Goal: Task Accomplishment & Management: Manage account settings

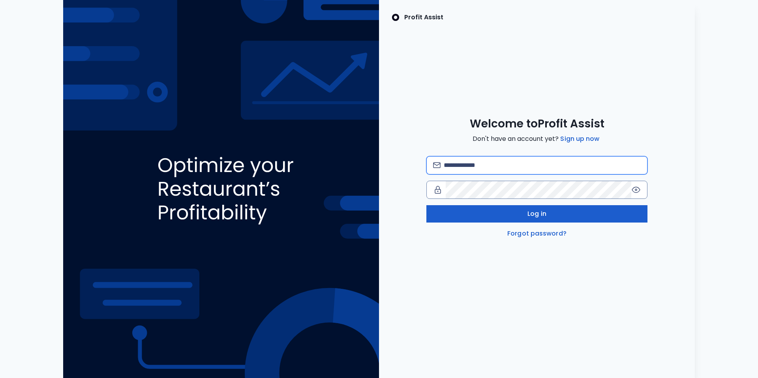
type input "**********"
click at [518, 214] on button "Log in" at bounding box center [536, 213] width 221 height 17
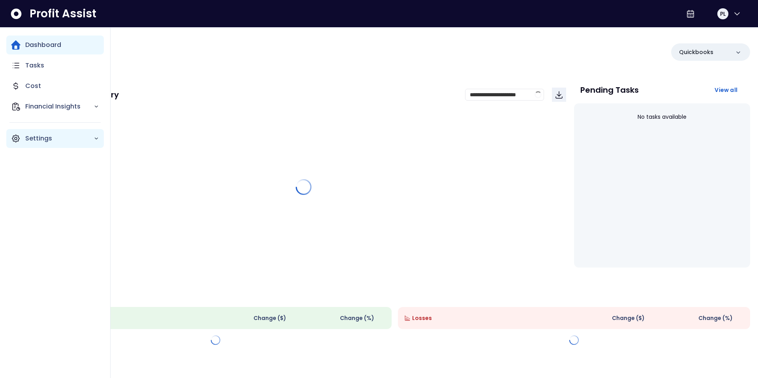
click at [22, 139] on div "Settings" at bounding box center [55, 138] width 98 height 19
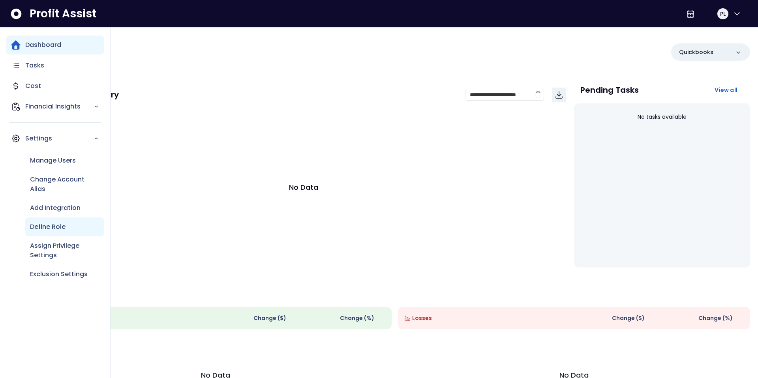
click at [49, 225] on p "Define Role" at bounding box center [48, 226] width 36 height 9
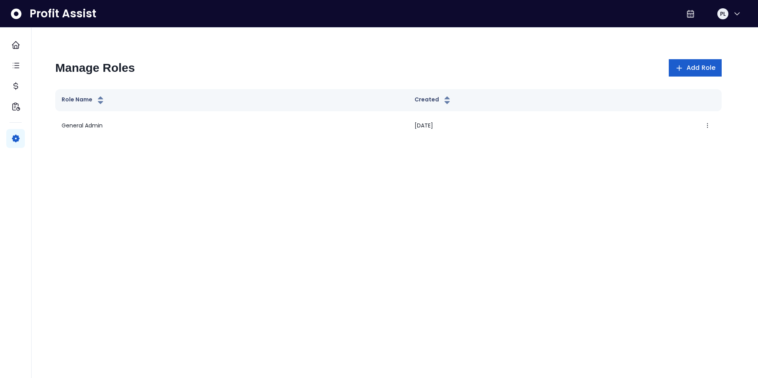
click at [690, 67] on span "Add Role" at bounding box center [701, 67] width 29 height 9
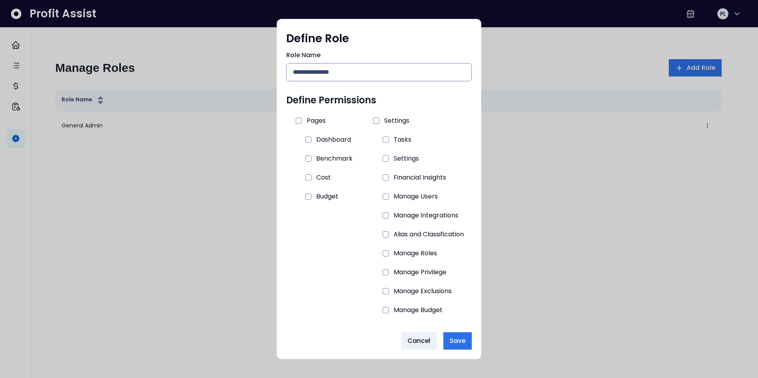
scroll to position [8, 0]
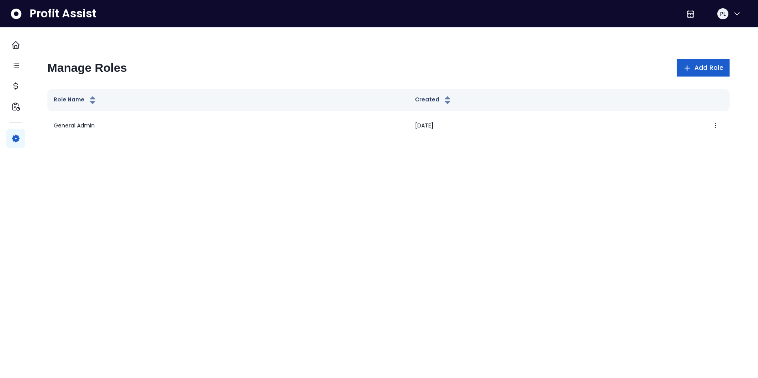
click at [695, 69] on span "Add Role" at bounding box center [709, 67] width 29 height 9
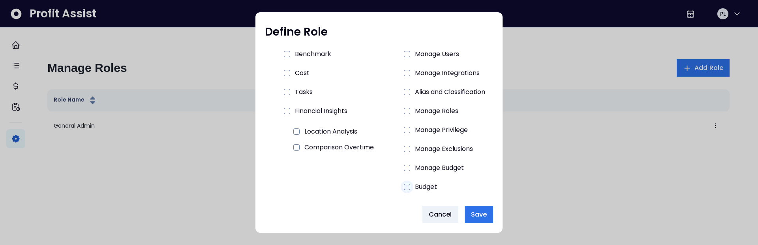
scroll to position [114, 0]
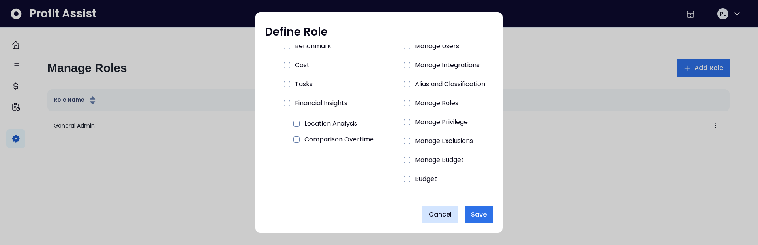
click at [452, 218] on span "Cancel" at bounding box center [440, 214] width 23 height 9
